Goal: Task Accomplishment & Management: Manage account settings

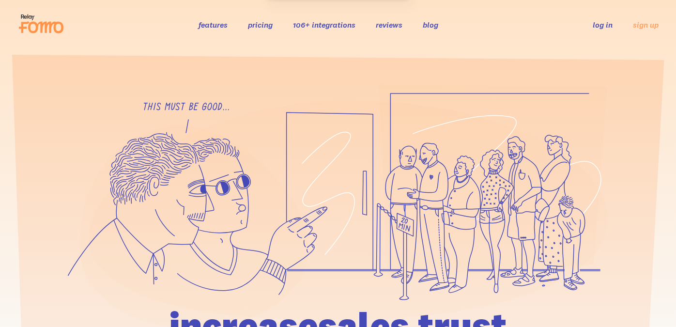
click at [598, 25] on link "log in" at bounding box center [603, 25] width 20 height 10
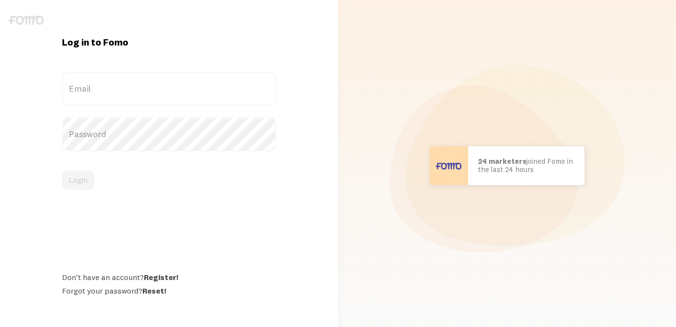
click at [200, 100] on label "Email" at bounding box center [169, 89] width 214 height 34
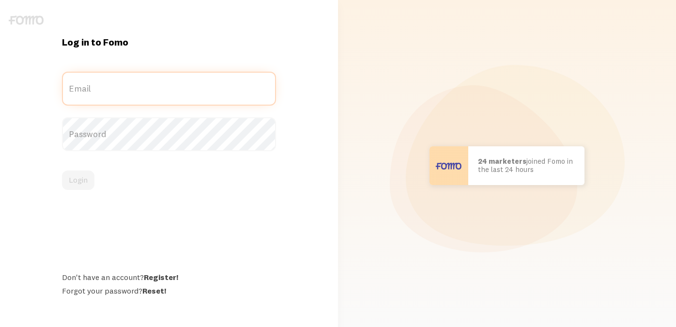
click at [200, 100] on input "Email" at bounding box center [169, 89] width 214 height 34
type input "[EMAIL_ADDRESS][DOMAIN_NAME]"
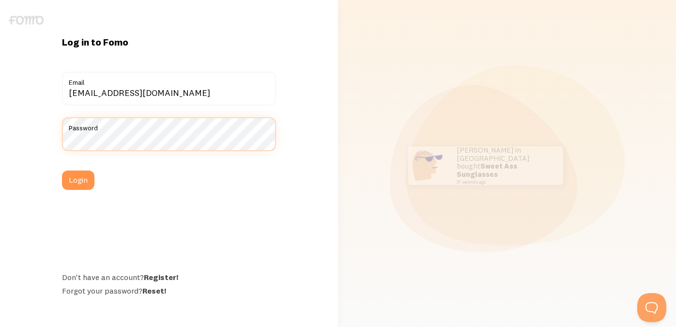
click at [62, 170] on button "Login" at bounding box center [78, 179] width 32 height 19
